Goal: Task Accomplishment & Management: Use online tool/utility

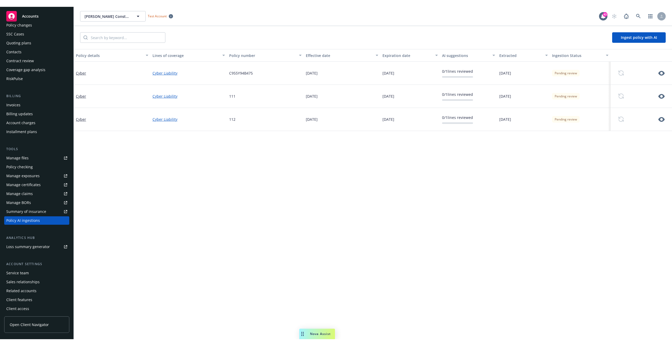
scroll to position [36, 0]
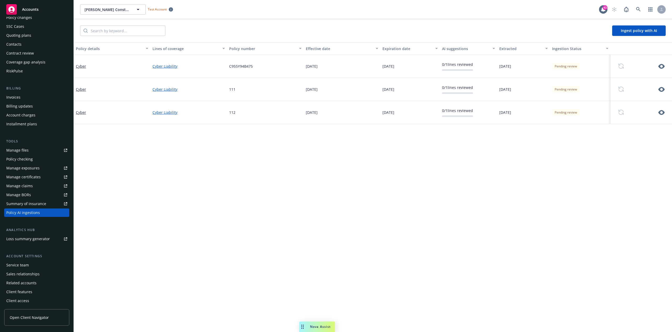
click at [42, 318] on span "Open Client Navigator" at bounding box center [29, 318] width 39 height 6
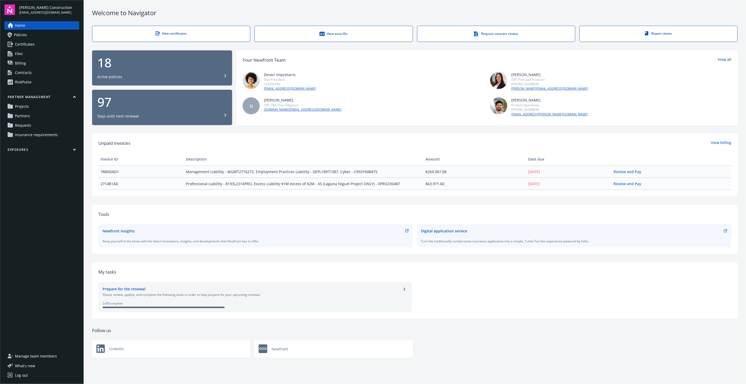
click at [22, 115] on span "Partners" at bounding box center [22, 116] width 15 height 8
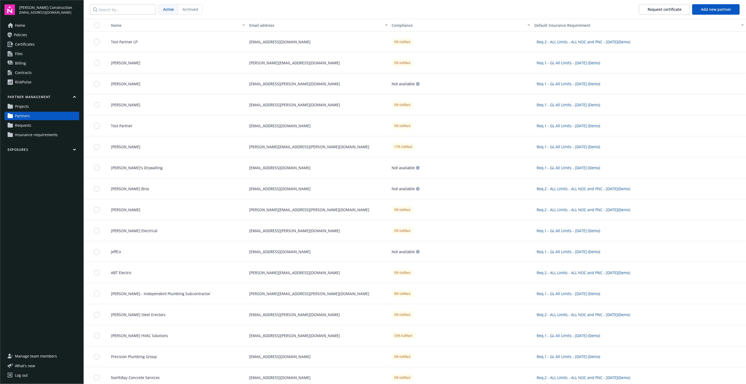
click at [670, 3] on nav "Active Archived Request certificate Add new partner" at bounding box center [415, 9] width 662 height 19
click at [669, 10] on div "Request certificate" at bounding box center [665, 9] width 34 height 10
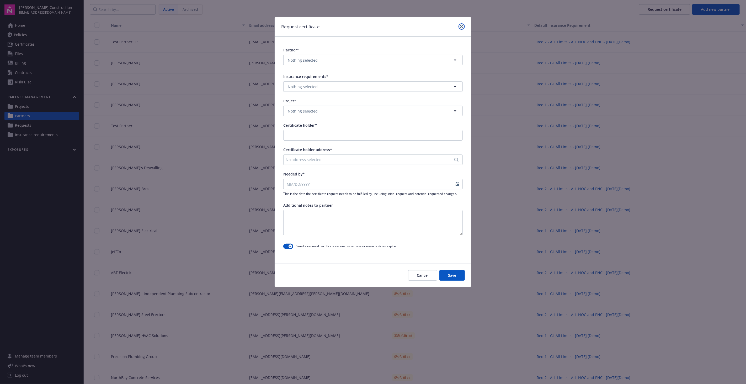
click at [462, 26] on icon "close" at bounding box center [461, 26] width 3 height 3
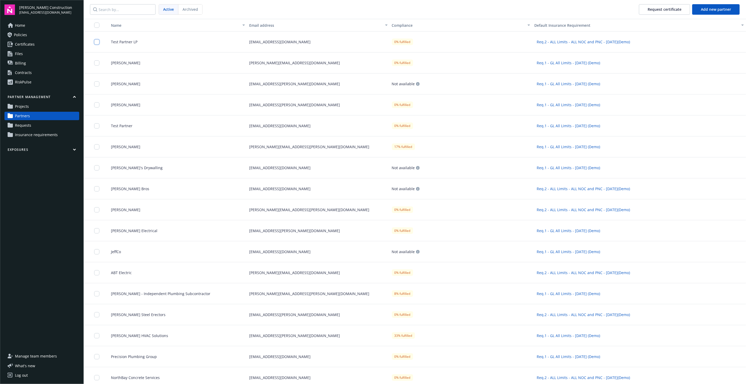
click at [94, 42] on input "checkbox" at bounding box center [96, 41] width 5 height 5
click at [375, 369] on button "Request certificate" at bounding box center [351, 372] width 51 height 10
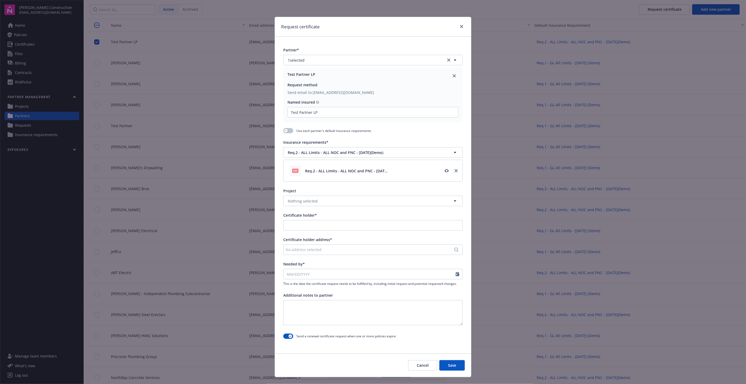
click at [421, 363] on button "Cancel" at bounding box center [422, 365] width 29 height 10
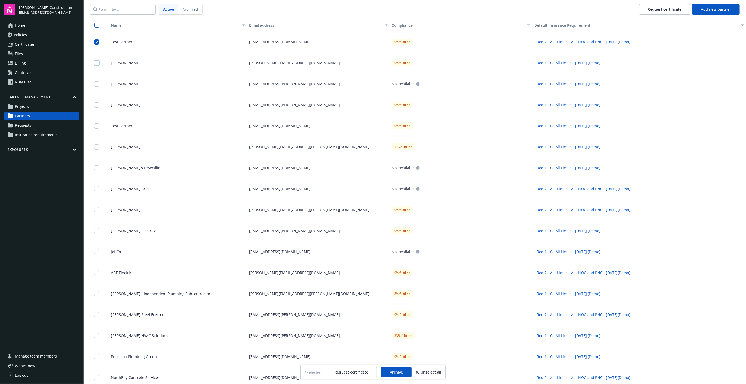
click at [99, 64] on input "checkbox" at bounding box center [96, 62] width 5 height 5
click at [97, 85] on input "checkbox" at bounding box center [96, 83] width 5 height 5
click at [97, 100] on div at bounding box center [98, 105] width 8 height 14
click at [97, 103] on input "checkbox" at bounding box center [96, 104] width 5 height 5
click at [680, 12] on div "Request certificate" at bounding box center [665, 9] width 34 height 10
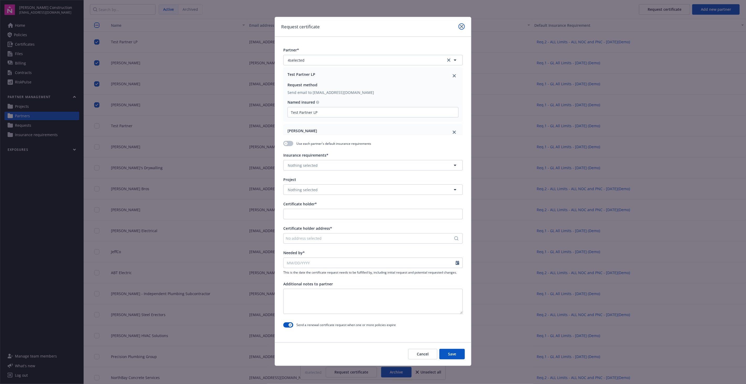
click at [463, 27] on icon "close" at bounding box center [461, 26] width 3 height 3
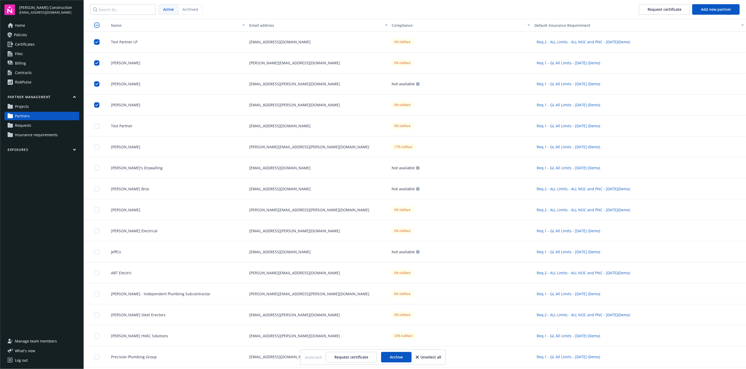
click at [98, 41] on input "checkbox" at bounding box center [96, 41] width 5 height 5
click at [94, 62] on input "checkbox" at bounding box center [96, 62] width 5 height 5
click at [96, 84] on input "checkbox" at bounding box center [96, 83] width 5 height 5
click at [96, 107] on input "checkbox" at bounding box center [96, 104] width 5 height 5
click at [95, 42] on input "checkbox" at bounding box center [96, 41] width 5 height 5
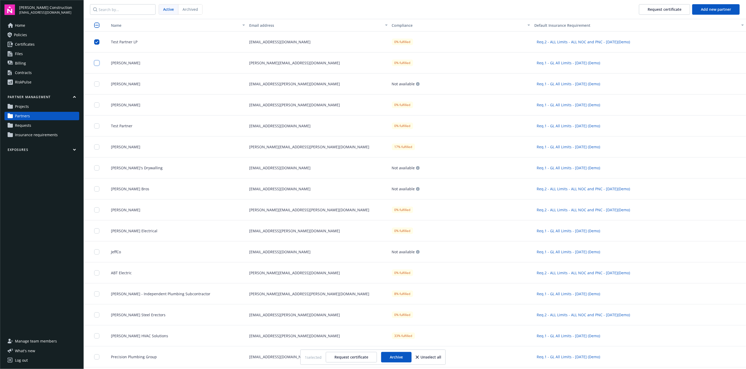
click at [96, 65] on input "checkbox" at bounding box center [96, 62] width 5 height 5
click at [95, 87] on div at bounding box center [98, 84] width 8 height 14
click at [97, 103] on input "checkbox" at bounding box center [96, 104] width 5 height 5
click at [99, 83] on div at bounding box center [98, 84] width 8 height 14
click at [97, 86] on input "checkbox" at bounding box center [96, 83] width 5 height 5
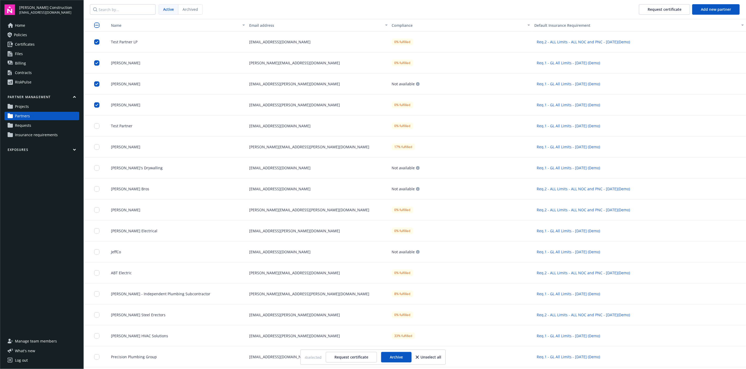
click at [358, 358] on button "Request certificate" at bounding box center [351, 357] width 51 height 10
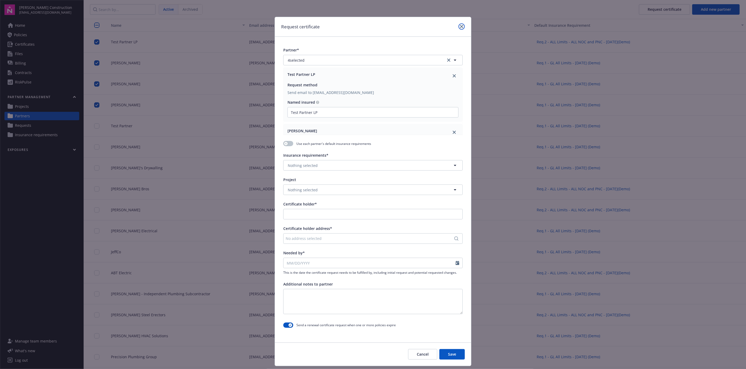
click at [460, 26] on icon "close" at bounding box center [461, 26] width 3 height 3
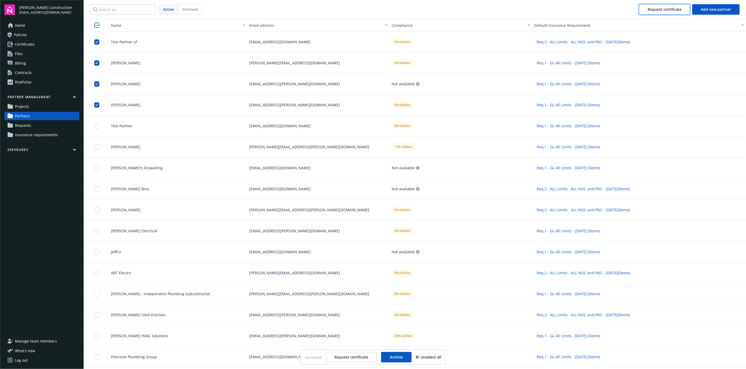
click at [668, 12] on div "Request certificate" at bounding box center [665, 9] width 34 height 10
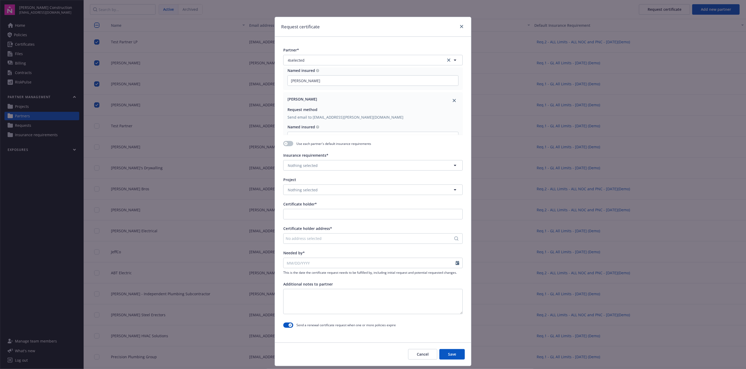
scroll to position [150, 0]
click at [460, 25] on icon "close" at bounding box center [461, 26] width 3 height 3
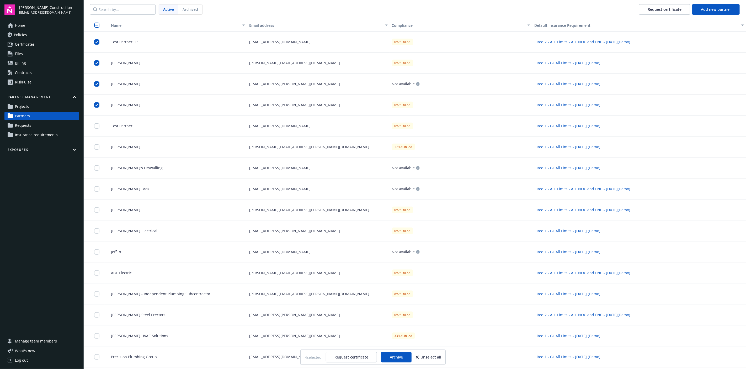
click at [352, 354] on button "Request certificate" at bounding box center [351, 357] width 51 height 10
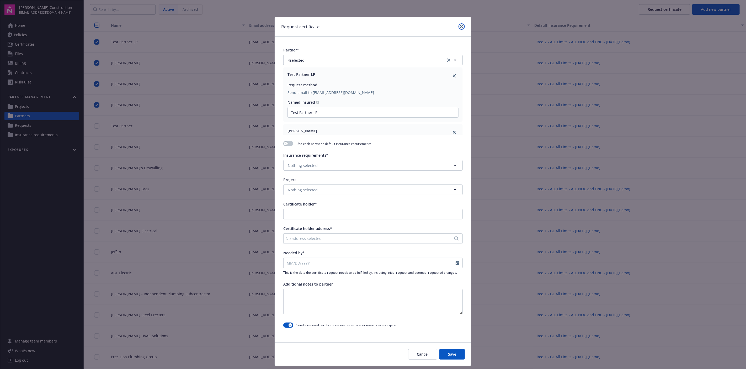
click at [460, 26] on icon "close" at bounding box center [461, 26] width 3 height 3
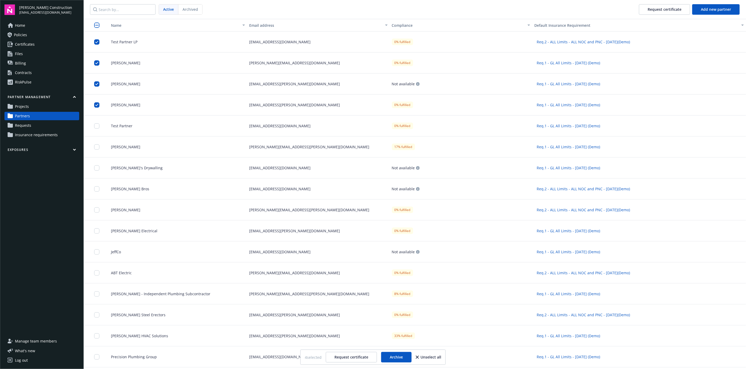
click at [355, 357] on button "Request certificate" at bounding box center [351, 357] width 51 height 10
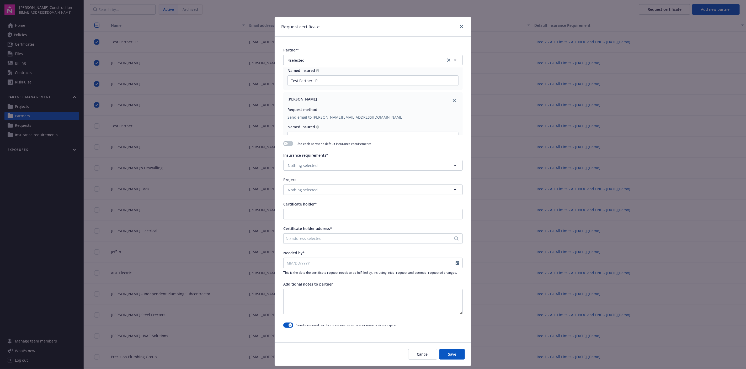
scroll to position [40, 0]
click at [460, 26] on icon "close" at bounding box center [461, 26] width 3 height 3
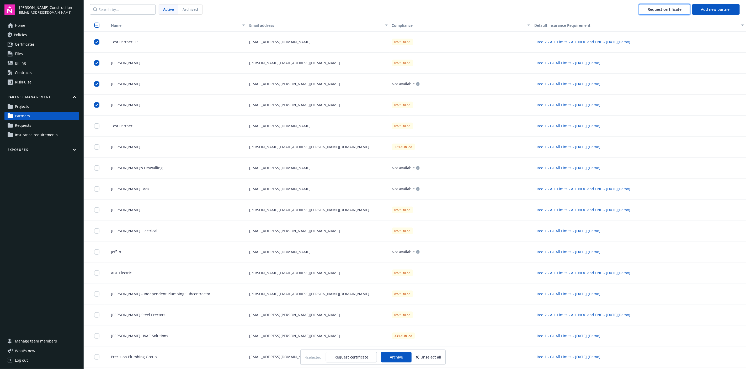
click at [667, 9] on div "Request certificate" at bounding box center [665, 9] width 34 height 10
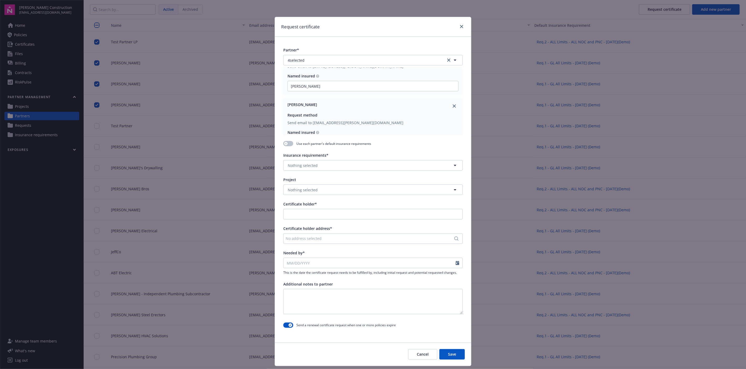
scroll to position [156, 0]
click at [460, 25] on icon "close" at bounding box center [461, 26] width 3 height 3
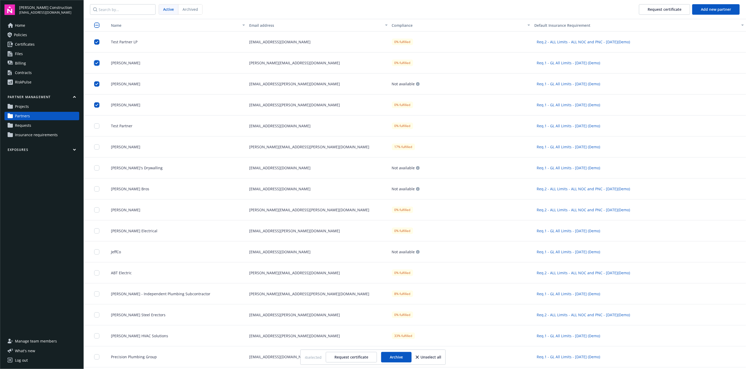
click at [96, 63] on input "checkbox" at bounding box center [96, 62] width 5 height 5
click at [95, 85] on input "checkbox" at bounding box center [96, 83] width 5 height 5
click at [96, 103] on input "checkbox" at bounding box center [96, 104] width 5 height 5
click at [96, 121] on div at bounding box center [98, 126] width 8 height 14
click at [96, 63] on input "checkbox" at bounding box center [96, 62] width 5 height 5
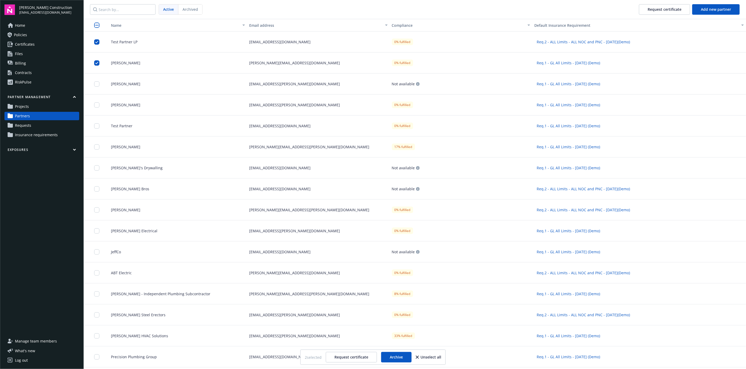
click at [95, 88] on div at bounding box center [98, 84] width 8 height 14
click at [96, 84] on input "checkbox" at bounding box center [96, 83] width 5 height 5
click at [97, 105] on input "checkbox" at bounding box center [96, 104] width 5 height 5
click at [98, 125] on input "checkbox" at bounding box center [96, 125] width 5 height 5
click at [358, 359] on button "Request certificate" at bounding box center [351, 357] width 51 height 10
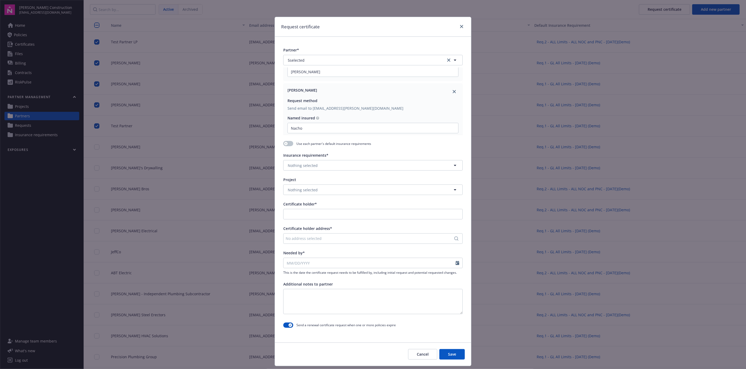
scroll to position [213, 0]
click at [461, 27] on icon "close" at bounding box center [461, 26] width 3 height 3
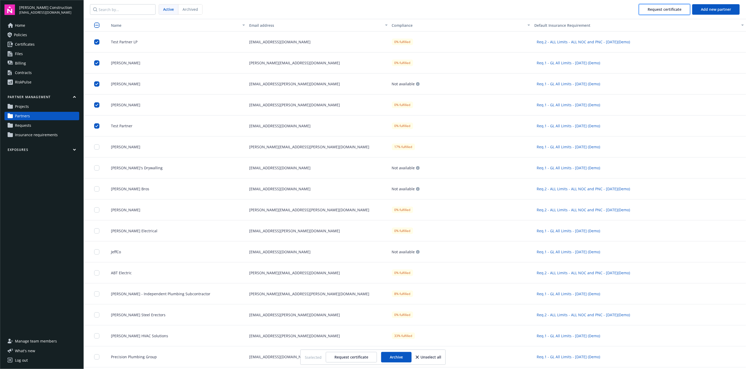
click at [660, 9] on div "Request certificate" at bounding box center [665, 9] width 34 height 10
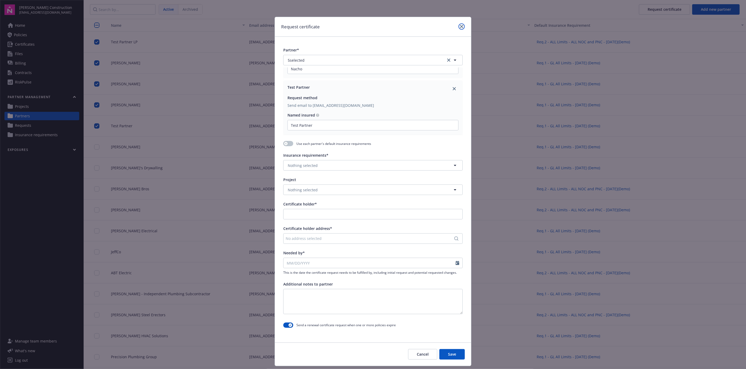
click at [461, 24] on link "close" at bounding box center [462, 26] width 6 height 6
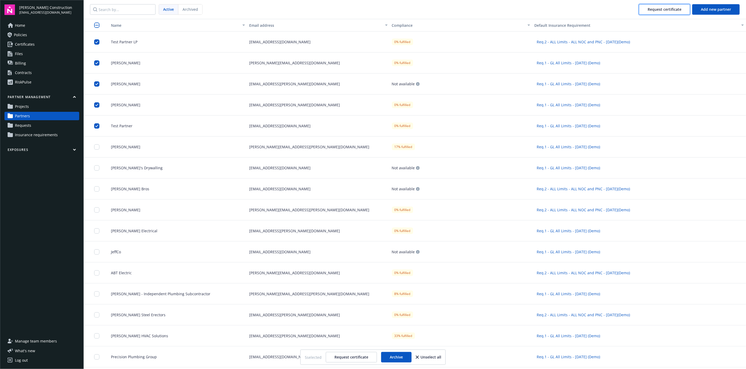
click at [649, 10] on div "Request certificate" at bounding box center [665, 9] width 34 height 10
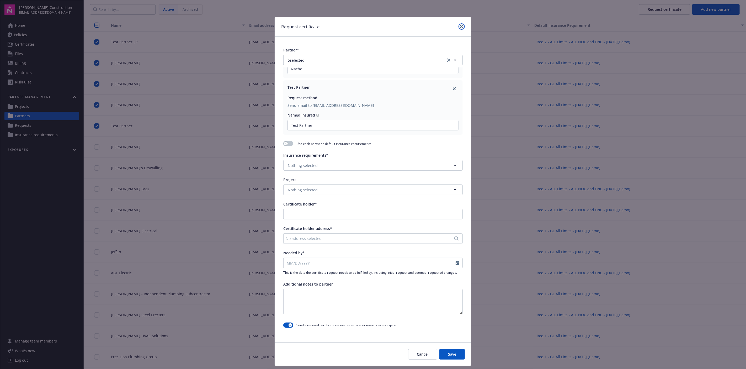
click at [460, 28] on icon "close" at bounding box center [461, 26] width 3 height 3
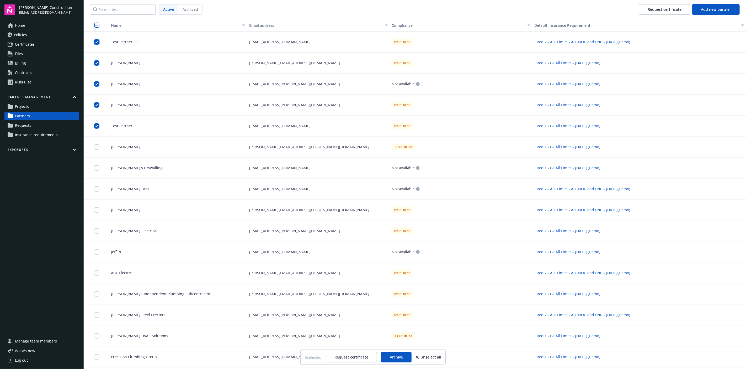
click at [97, 42] on input "checkbox" at bounding box center [96, 41] width 5 height 5
click at [98, 65] on input "checkbox" at bounding box center [96, 62] width 5 height 5
click at [97, 86] on input "checkbox" at bounding box center [96, 83] width 5 height 5
click at [97, 105] on input "checkbox" at bounding box center [96, 104] width 5 height 5
click at [97, 117] on div at bounding box center [94, 125] width 21 height 21
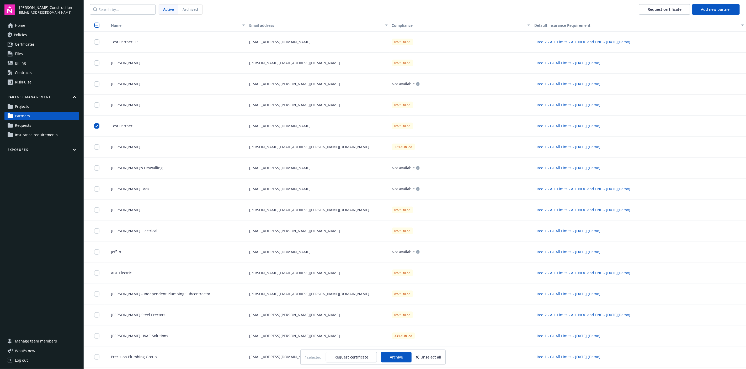
click at [96, 122] on div at bounding box center [98, 126] width 8 height 14
click at [98, 125] on input "checkbox" at bounding box center [96, 125] width 5 height 5
click at [655, 9] on div "Request certificate" at bounding box center [665, 9] width 34 height 10
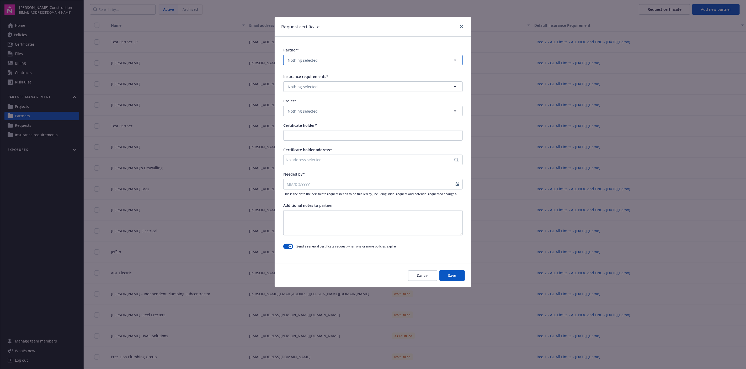
click at [361, 62] on button "Nothing selected" at bounding box center [372, 60] width 179 height 10
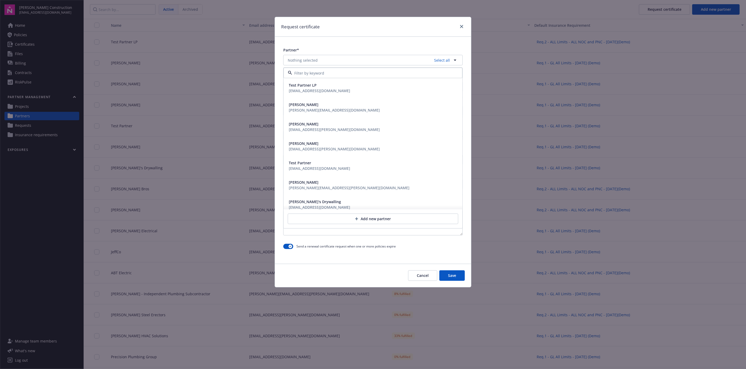
click at [382, 88] on div "Test Partner LP test@newfront.com" at bounding box center [373, 87] width 173 height 13
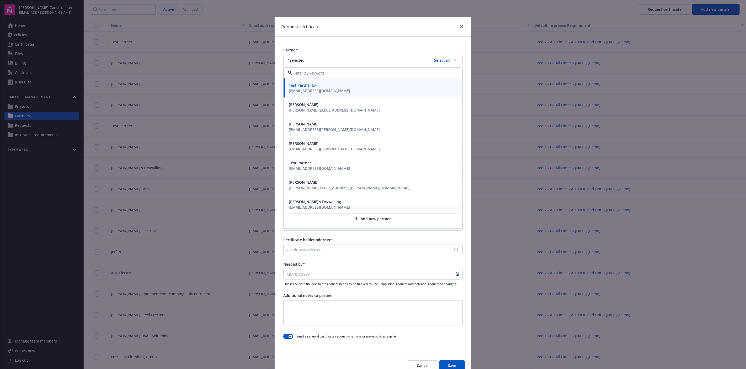
click at [349, 104] on div "Aaron Forth aaron.forth@newfront.com" at bounding box center [373, 107] width 173 height 13
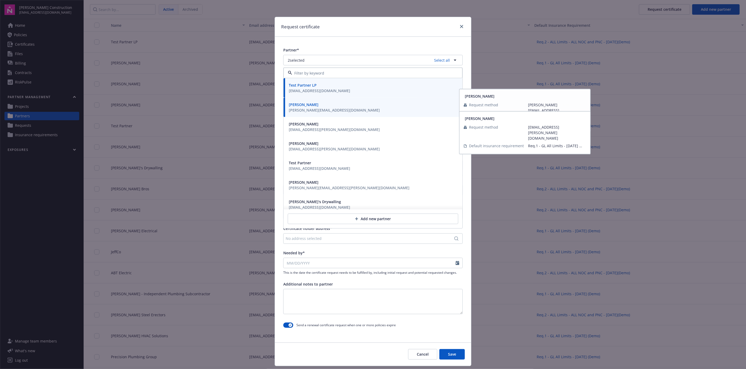
click at [359, 134] on div "Phil Huffman phil.huffman@newfront.com" at bounding box center [373, 126] width 179 height 19
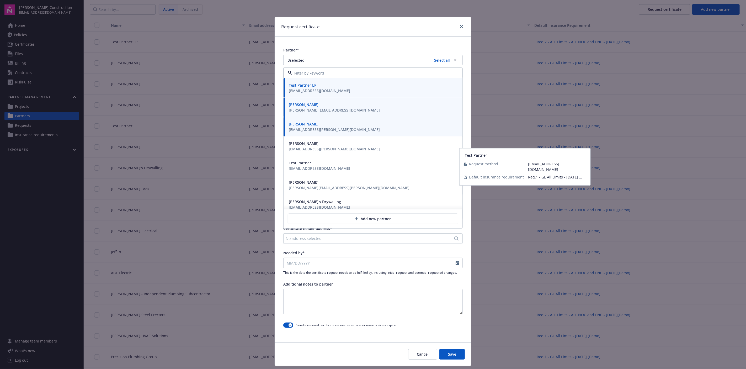
click at [362, 158] on div "Test Partner test@newfront.com" at bounding box center [373, 165] width 179 height 19
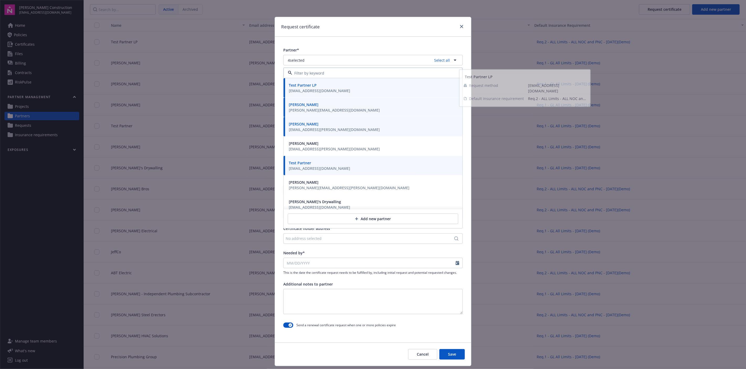
click at [457, 31] on div "Request certificate" at bounding box center [373, 27] width 196 height 20
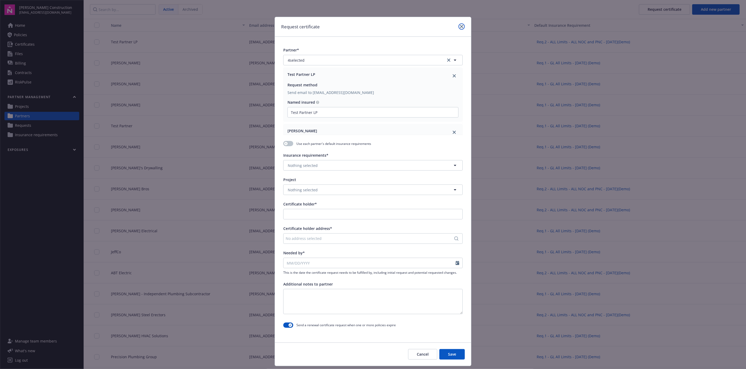
click at [460, 28] on icon "close" at bounding box center [461, 26] width 3 height 3
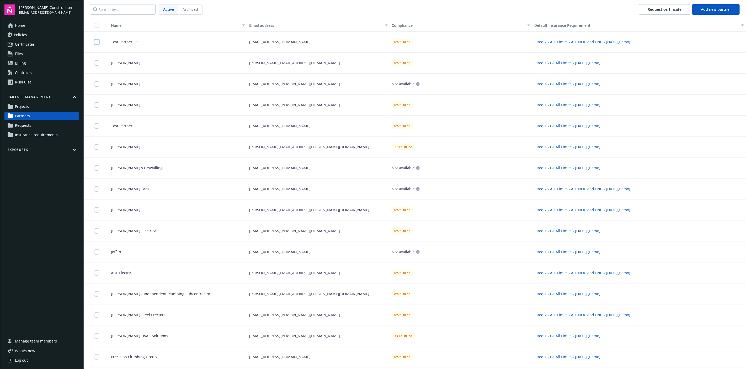
click at [96, 43] on input "checkbox" at bounding box center [96, 41] width 5 height 5
click at [95, 63] on input "checkbox" at bounding box center [96, 62] width 5 height 5
click at [96, 84] on input "checkbox" at bounding box center [96, 83] width 5 height 5
click at [429, 357] on button "Unselect all" at bounding box center [428, 357] width 25 height 10
click at [98, 43] on input "checkbox" at bounding box center [96, 41] width 5 height 5
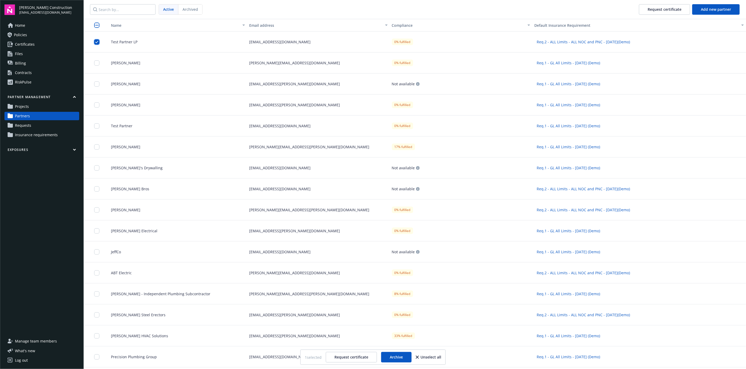
click at [97, 41] on input "checkbox" at bounding box center [96, 41] width 5 height 5
click at [654, 10] on div "Request certificate" at bounding box center [665, 9] width 34 height 10
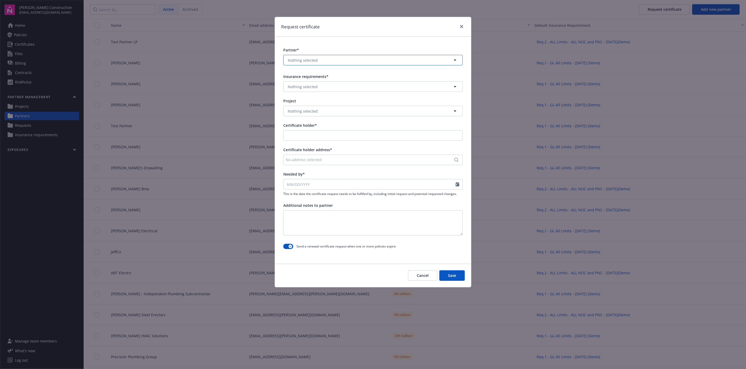
click at [371, 57] on button "Nothing selected" at bounding box center [372, 60] width 179 height 10
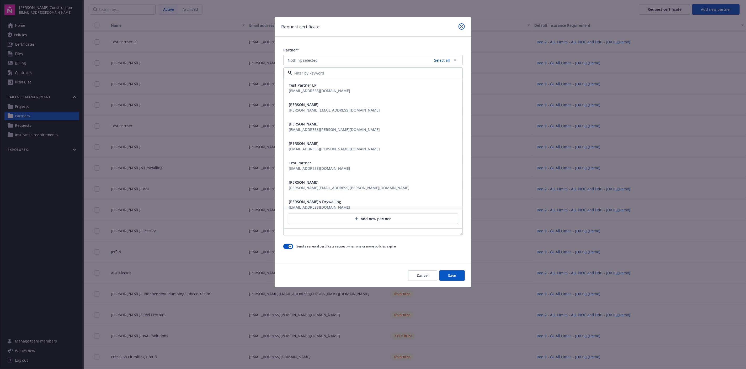
click at [461, 27] on icon "close" at bounding box center [461, 26] width 3 height 3
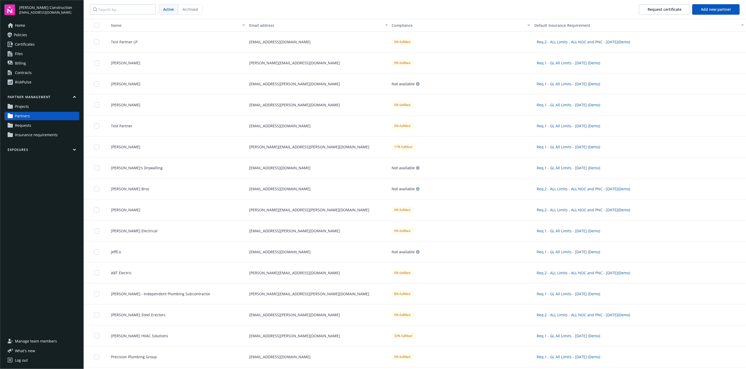
click at [195, 11] on span "Archived" at bounding box center [190, 10] width 15 height 6
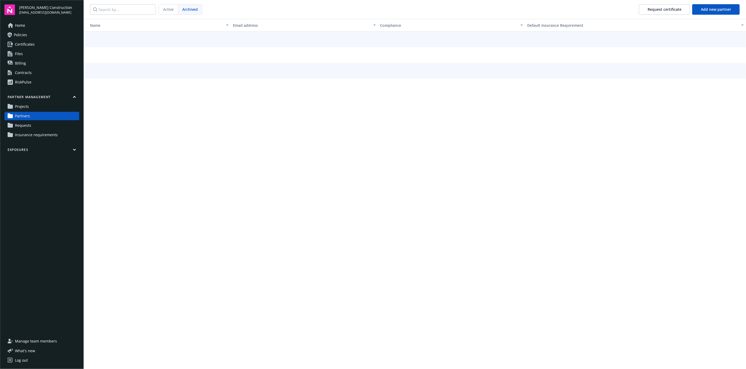
click at [173, 11] on div "Active" at bounding box center [168, 9] width 19 height 10
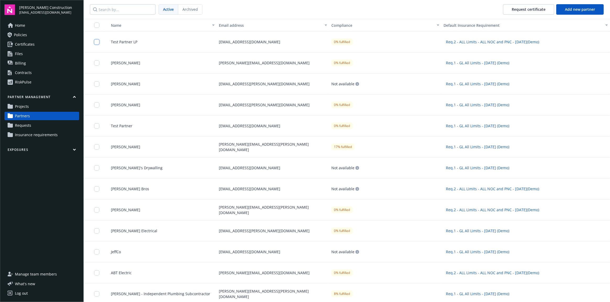
click at [98, 43] on input "checkbox" at bounding box center [96, 41] width 5 height 5
click at [97, 64] on input "checkbox" at bounding box center [96, 62] width 5 height 5
click at [97, 40] on input "checkbox" at bounding box center [96, 41] width 5 height 5
click at [96, 63] on input "checkbox" at bounding box center [96, 62] width 5 height 5
click at [98, 43] on input "checkbox" at bounding box center [96, 41] width 5 height 5
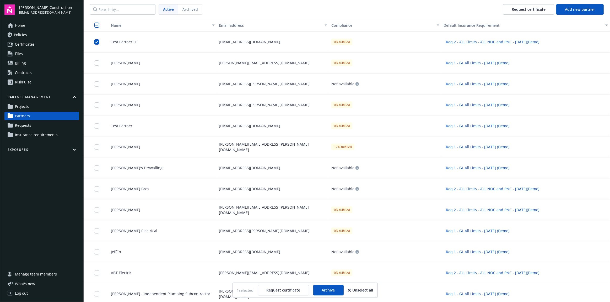
click at [98, 59] on div at bounding box center [98, 63] width 8 height 14
click at [99, 68] on div at bounding box center [98, 63] width 8 height 14
click at [98, 65] on div at bounding box center [98, 63] width 8 height 14
click at [96, 65] on input "checkbox" at bounding box center [96, 62] width 5 height 5
click at [96, 83] on input "checkbox" at bounding box center [96, 83] width 5 height 5
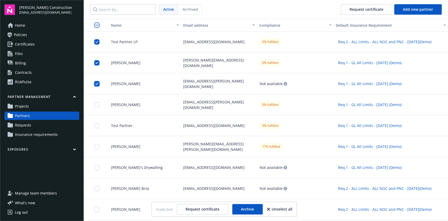
click at [98, 82] on input "checkbox" at bounding box center [96, 83] width 5 height 5
click at [96, 65] on input "checkbox" at bounding box center [96, 62] width 5 height 5
click at [97, 45] on div at bounding box center [98, 42] width 8 height 14
click at [97, 41] on input "checkbox" at bounding box center [96, 41] width 5 height 5
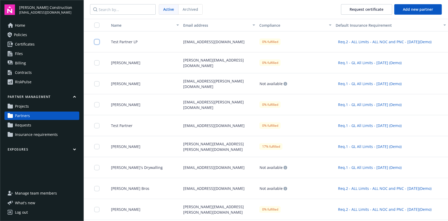
click at [98, 43] on input "checkbox" at bounding box center [96, 41] width 5 height 5
drag, startPoint x: 97, startPoint y: 57, endPoint x: 98, endPoint y: 61, distance: 4.4
click at [97, 57] on div at bounding box center [98, 63] width 8 height 14
click at [98, 63] on input "checkbox" at bounding box center [96, 62] width 5 height 5
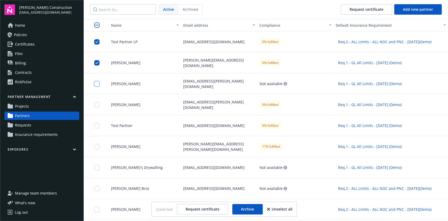
click at [97, 83] on input "checkbox" at bounding box center [96, 83] width 5 height 5
click at [98, 43] on input "checkbox" at bounding box center [96, 41] width 5 height 5
click at [97, 62] on input "checkbox" at bounding box center [96, 62] width 5 height 5
click at [94, 81] on div at bounding box center [98, 84] width 8 height 14
click at [98, 81] on div at bounding box center [98, 84] width 8 height 14
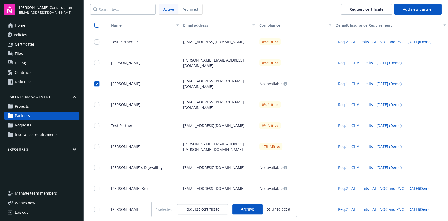
click at [98, 84] on input "checkbox" at bounding box center [96, 83] width 5 height 5
click at [96, 124] on input "checkbox" at bounding box center [96, 125] width 5 height 5
click at [190, 9] on span "Archived" at bounding box center [190, 10] width 15 height 6
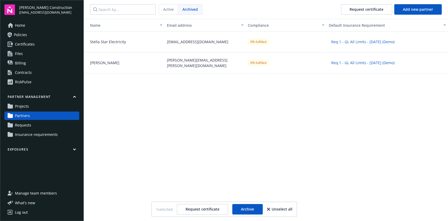
click at [294, 38] on div "0% fulfilled" at bounding box center [286, 41] width 81 height 21
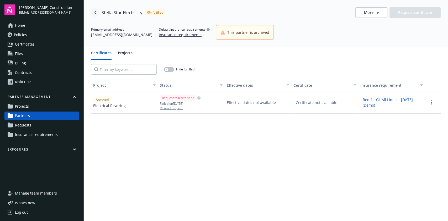
click at [94, 13] on icon "Navigate back" at bounding box center [95, 12] width 3 height 3
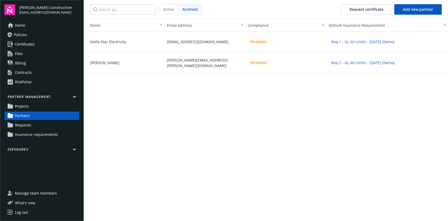
click at [170, 8] on span "Active" at bounding box center [168, 10] width 10 height 6
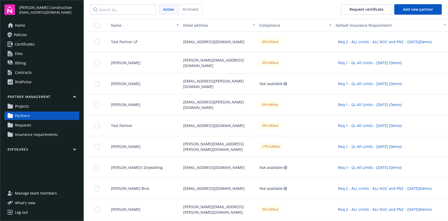
click at [49, 135] on span "Insurance requirements" at bounding box center [36, 135] width 43 height 8
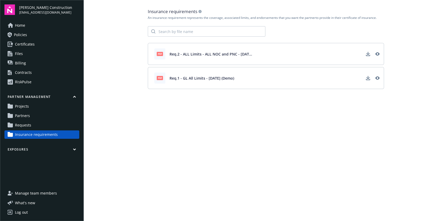
click at [53, 125] on link "Requests" at bounding box center [41, 125] width 75 height 8
